Goal: Information Seeking & Learning: Learn about a topic

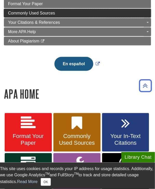
scroll to position [188, 0]
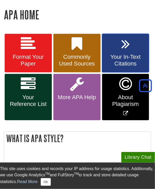
click at [121, 56] on span "Your In-Text Citations" at bounding box center [125, 60] width 39 height 13
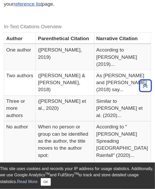
scroll to position [125, 0]
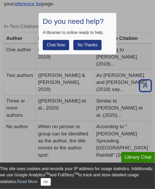
click at [84, 48] on button "No Thanks" at bounding box center [87, 45] width 28 height 10
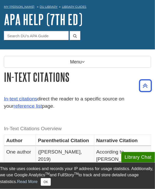
scroll to position [20, 0]
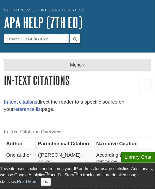
click at [73, 65] on p "Menu" at bounding box center [77, 65] width 147 height 12
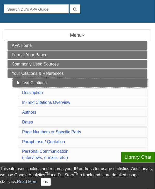
scroll to position [50, 0]
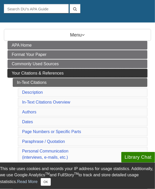
click at [42, 77] on link "Your Citations & References" at bounding box center [78, 73] width 140 height 9
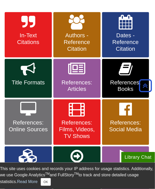
scroll to position [107, 0]
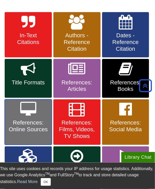
click at [31, 120] on span "References: Online Sources" at bounding box center [28, 126] width 39 height 13
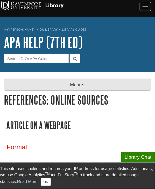
click at [65, 86] on p "Menu" at bounding box center [77, 85] width 147 height 12
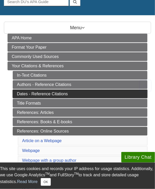
scroll to position [58, 0]
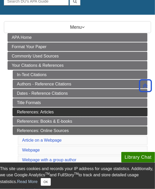
click at [47, 113] on link "References: Articles" at bounding box center [80, 112] width 135 height 9
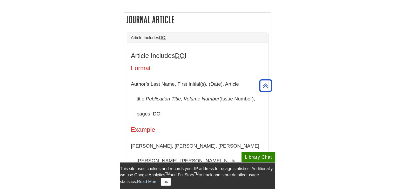
scroll to position [106, 0]
